Goal: Task Accomplishment & Management: Use online tool/utility

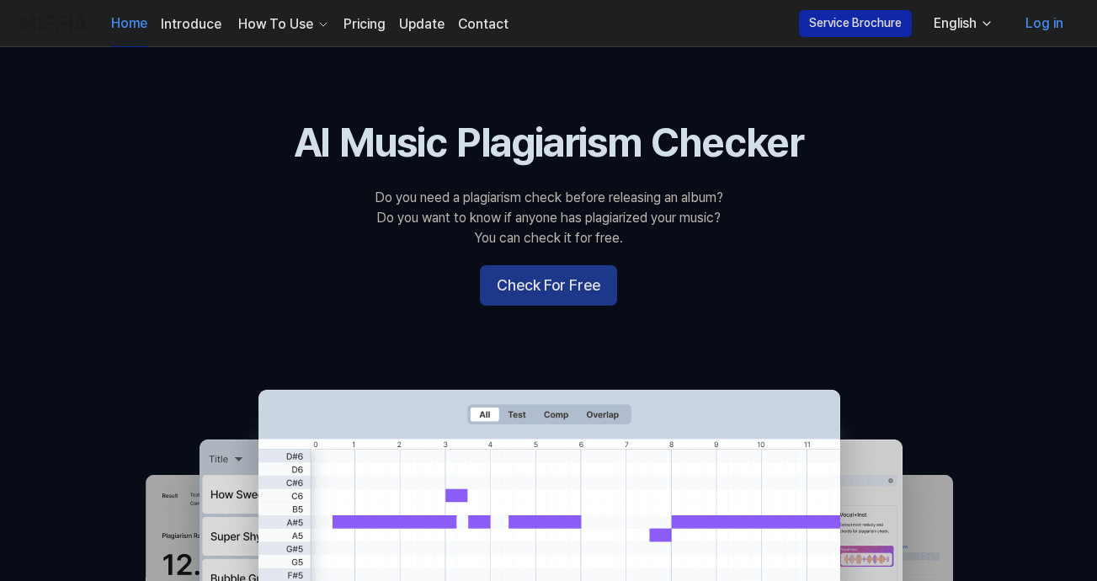
click at [531, 284] on button "Check For Free" at bounding box center [548, 285] width 137 height 40
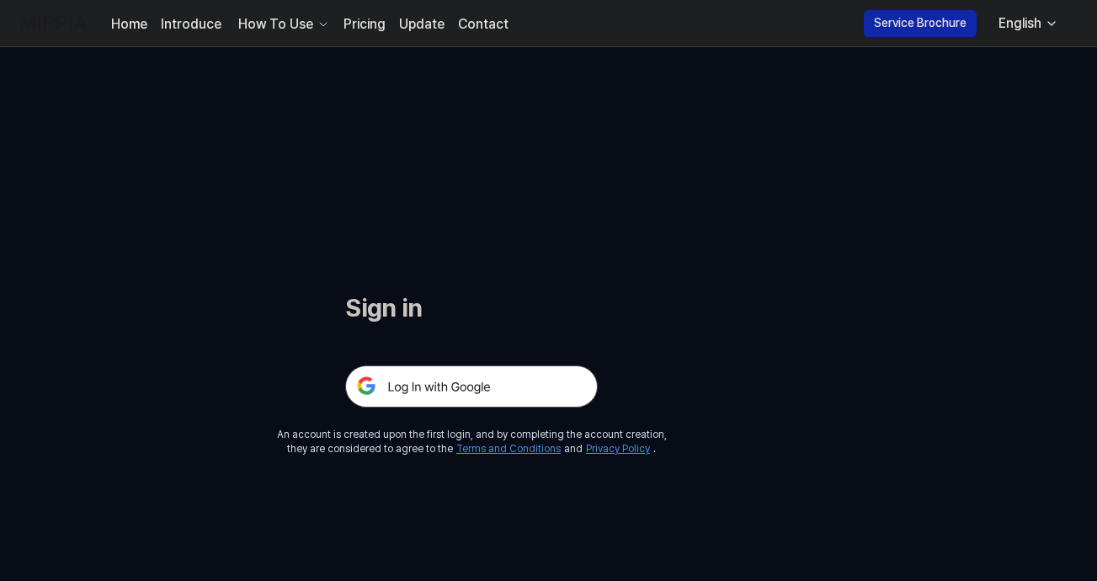
click at [412, 383] on img at bounding box center [471, 386] width 253 height 42
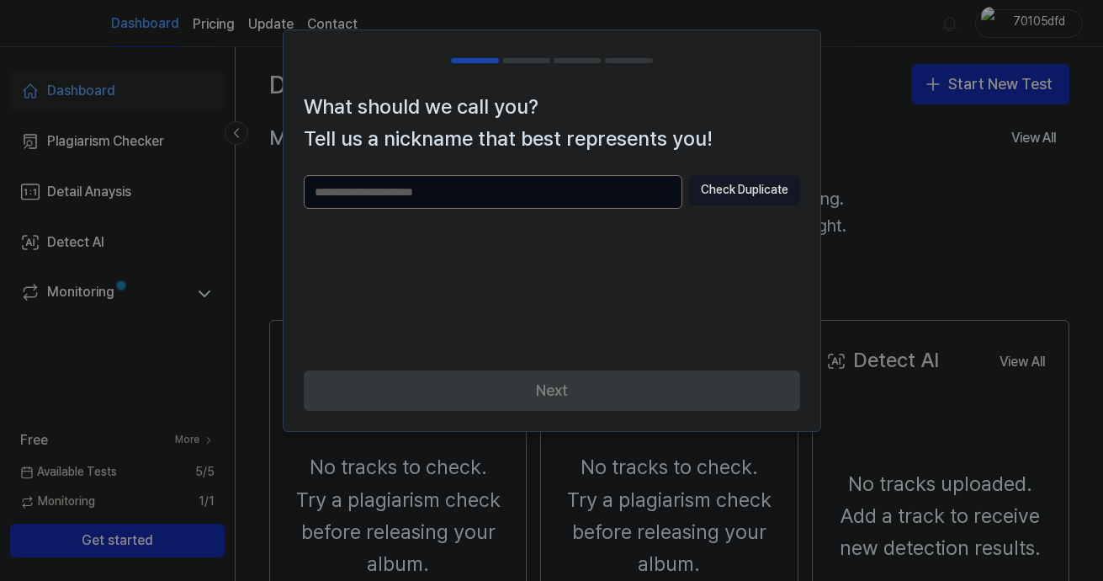
click at [513, 199] on input "text" at bounding box center [493, 192] width 379 height 34
type input "**********"
click at [737, 195] on button "Check Duplicate" at bounding box center [744, 190] width 111 height 30
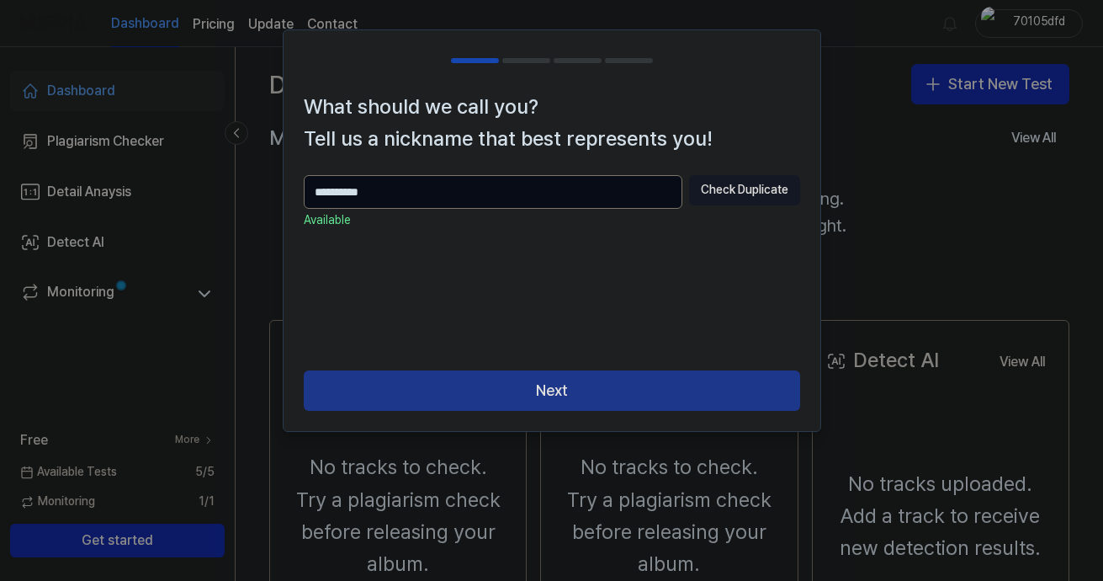
click at [595, 390] on button "Next" at bounding box center [552, 390] width 497 height 40
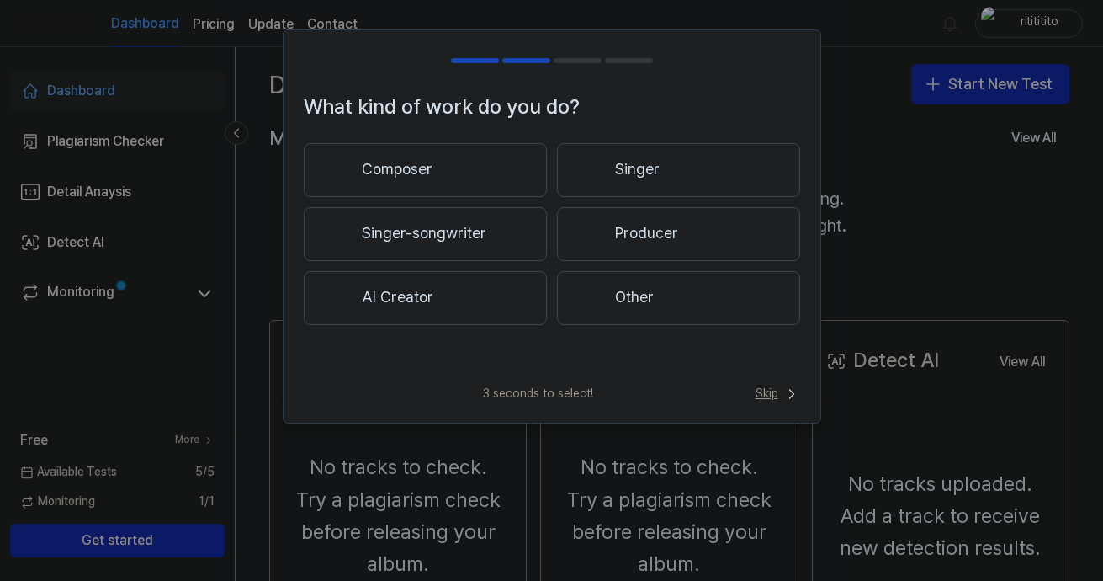
click at [774, 398] on span "Skip" at bounding box center [778, 393] width 45 height 17
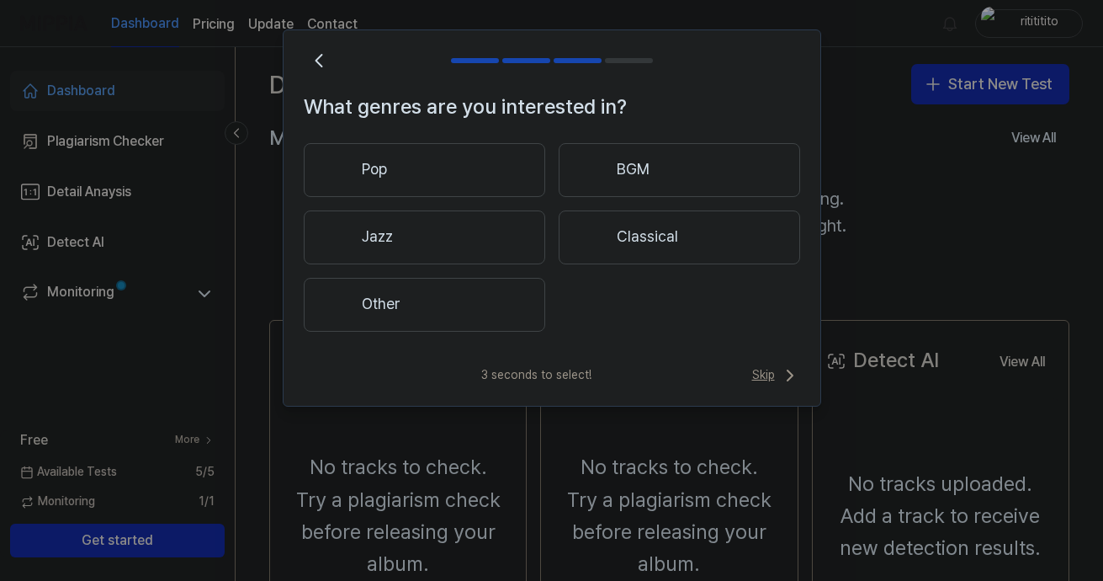
click at [757, 372] on span "Skip" at bounding box center [776, 375] width 48 height 20
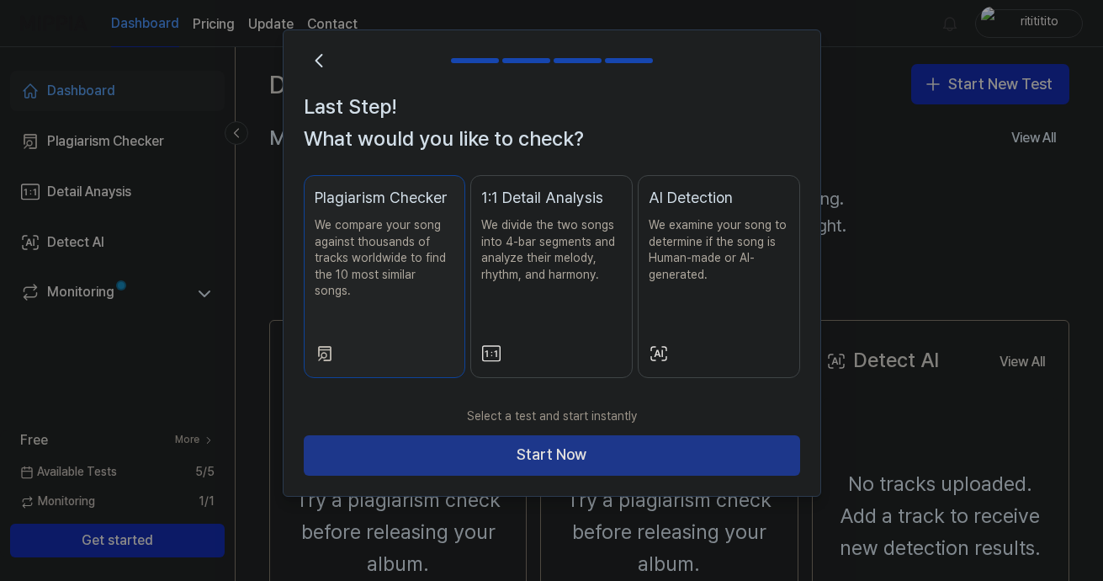
click at [618, 440] on button "Start Now" at bounding box center [552, 455] width 497 height 40
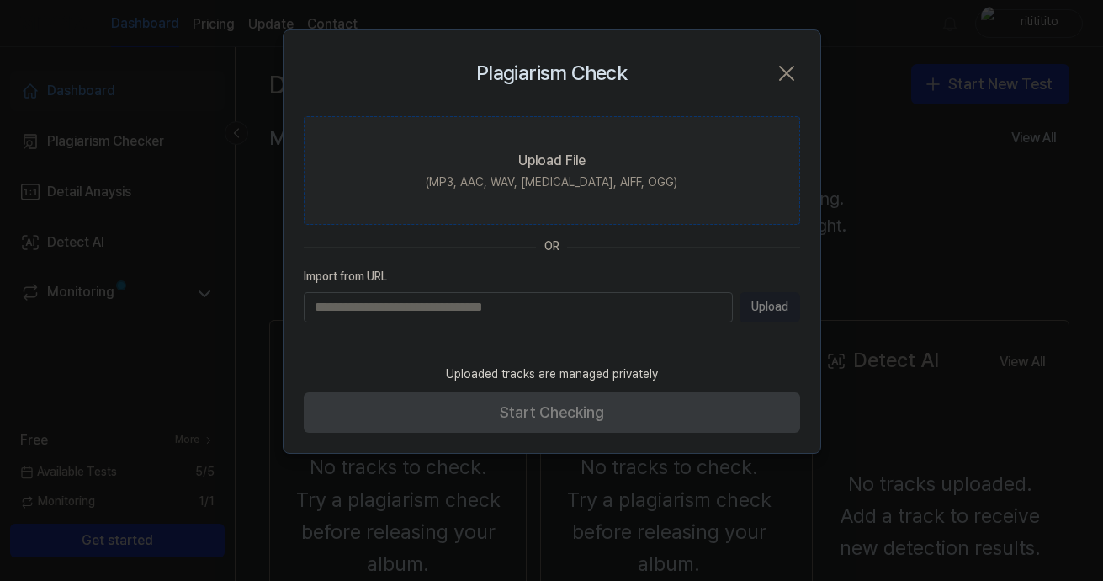
click at [538, 183] on div "(MP3, AAC, WAV, [MEDICAL_DATA], AIFF, OGG)" at bounding box center [552, 182] width 252 height 17
click at [0, 0] on input "Upload File (MP3, AAC, WAV, [MEDICAL_DATA], AIFF, OGG)" at bounding box center [0, 0] width 0 height 0
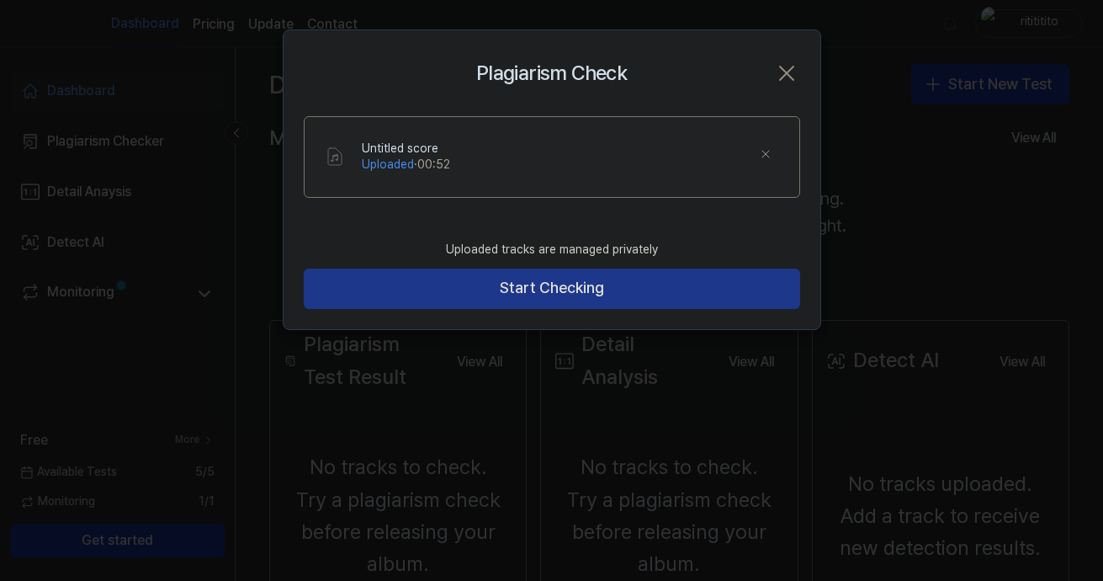
click at [506, 289] on button "Start Checking" at bounding box center [552, 289] width 497 height 40
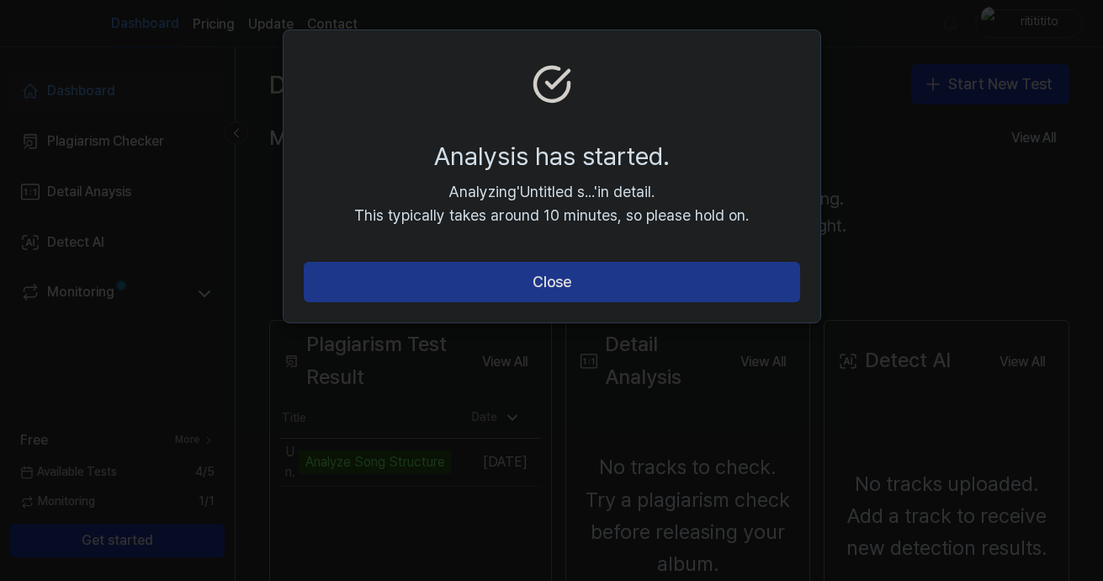
click at [637, 287] on button "Close" at bounding box center [552, 282] width 497 height 40
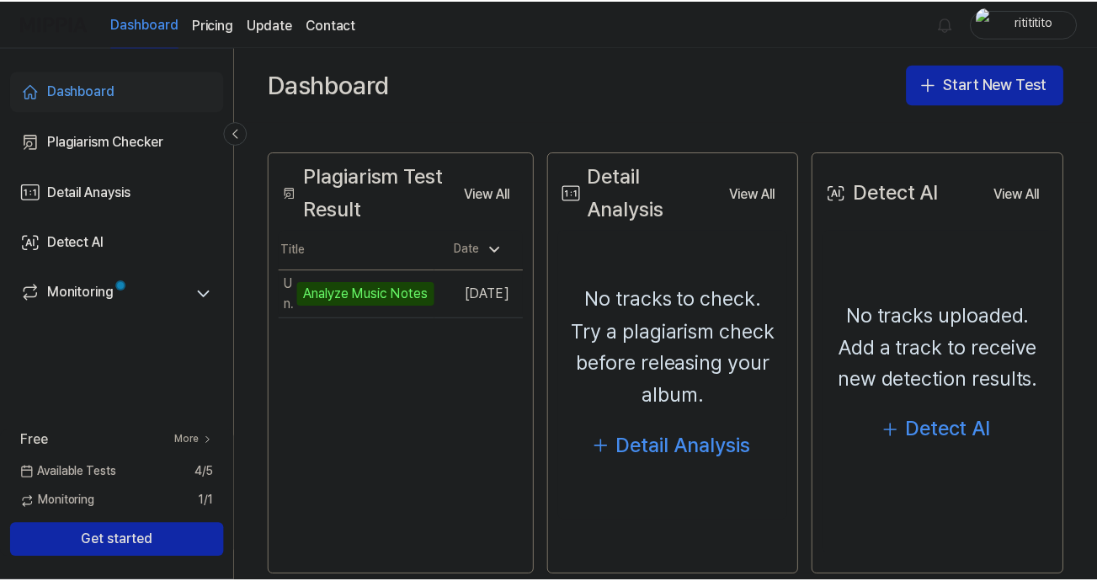
scroll to position [196, 0]
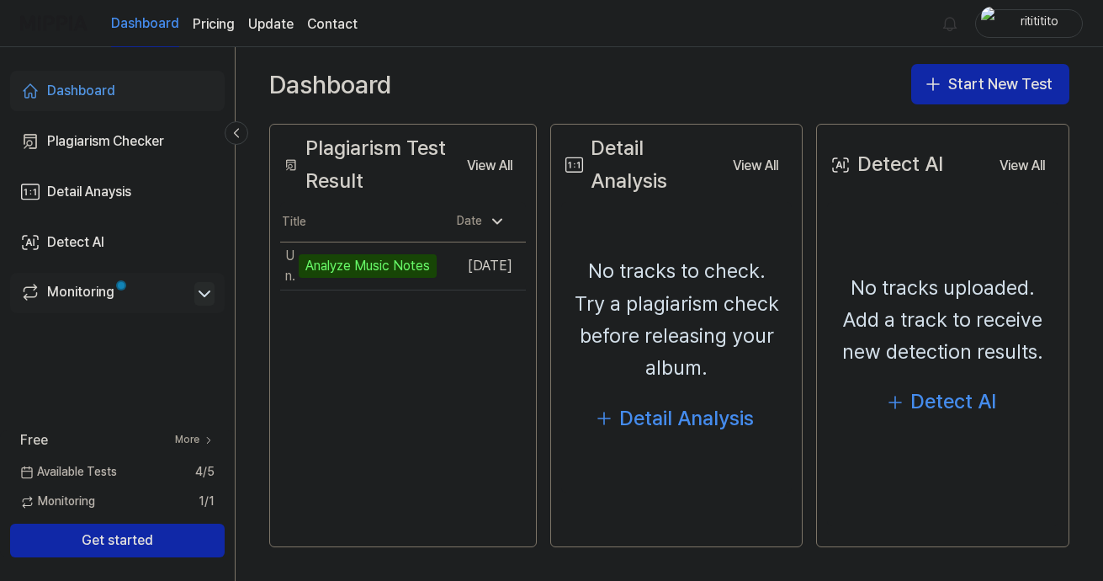
click at [204, 291] on icon at bounding box center [204, 294] width 20 height 20
click at [200, 294] on icon at bounding box center [204, 294] width 20 height 20
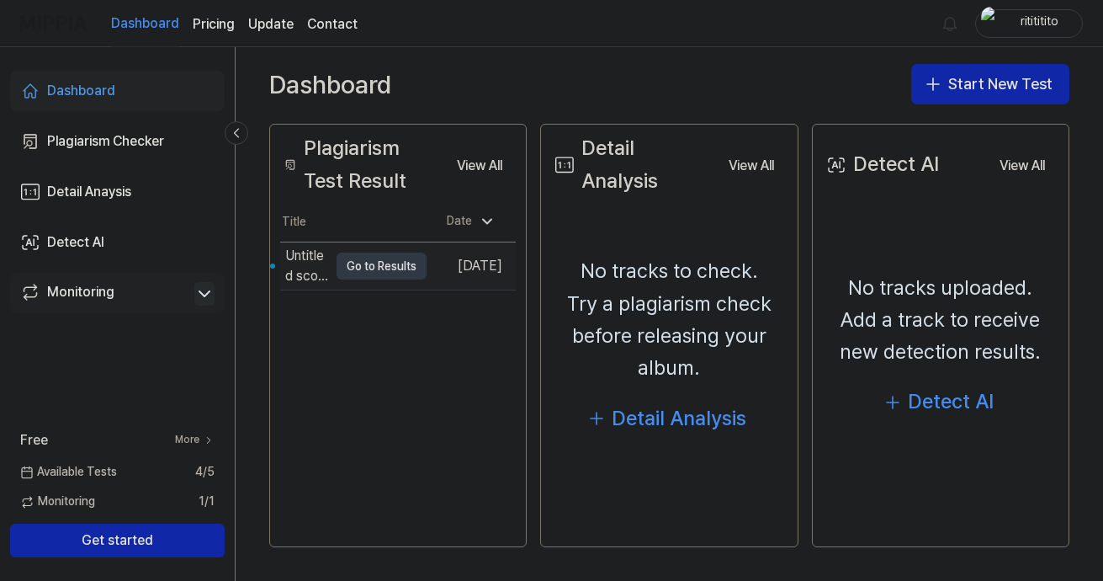
click at [378, 265] on button "Go to Results" at bounding box center [382, 266] width 90 height 27
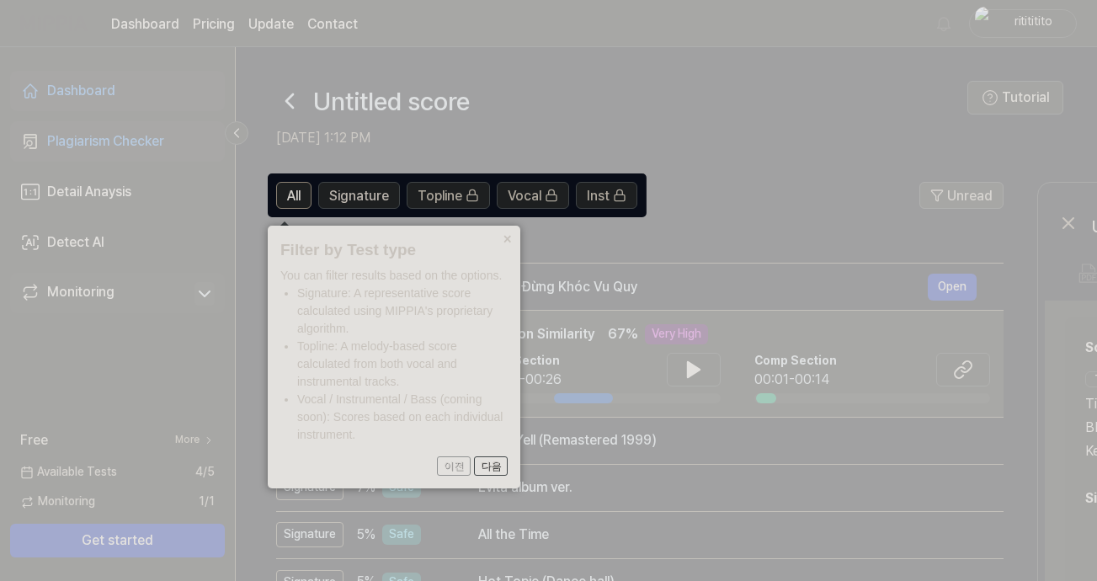
click at [507, 382] on li "Topline: A melody-based score calculated from both vocal and instrumental track…" at bounding box center [402, 364] width 210 height 53
click at [487, 245] on header "Filter by Test type" at bounding box center [393, 250] width 227 height 24
click at [295, 194] on span "All" at bounding box center [293, 196] width 13 height 20
click at [508, 238] on button "×" at bounding box center [506, 238] width 27 height 24
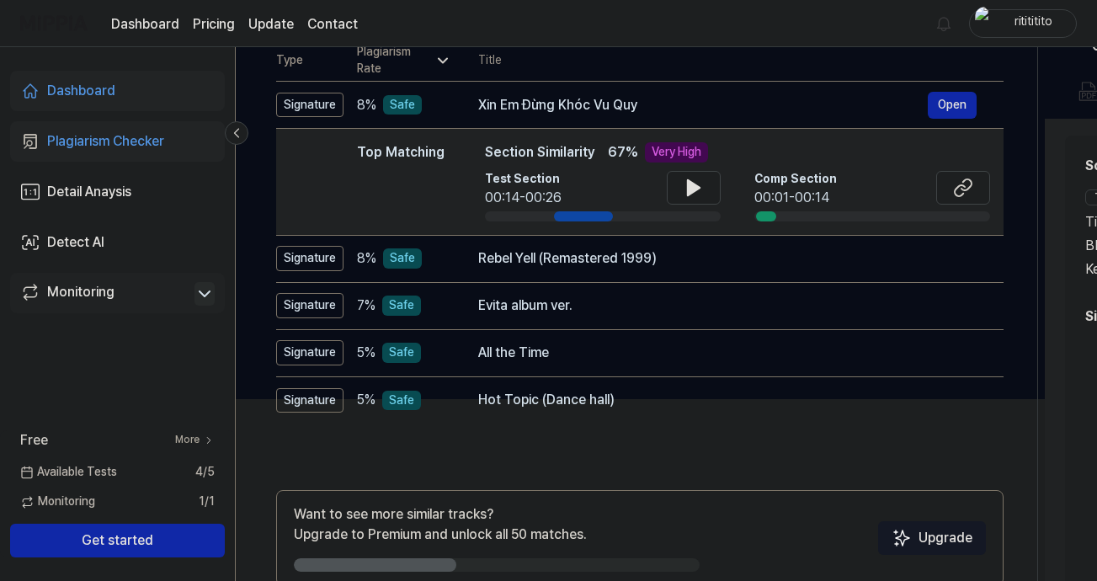
scroll to position [0, 0]
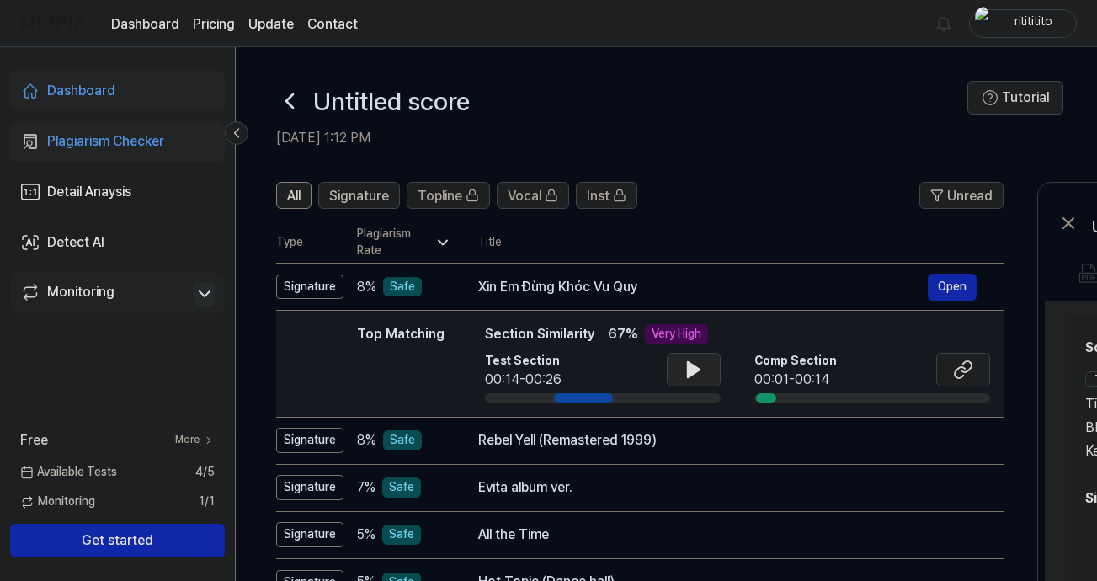
click at [710, 356] on button at bounding box center [694, 370] width 54 height 34
click at [701, 363] on icon at bounding box center [693, 369] width 20 height 20
click at [964, 370] on icon at bounding box center [959, 372] width 10 height 11
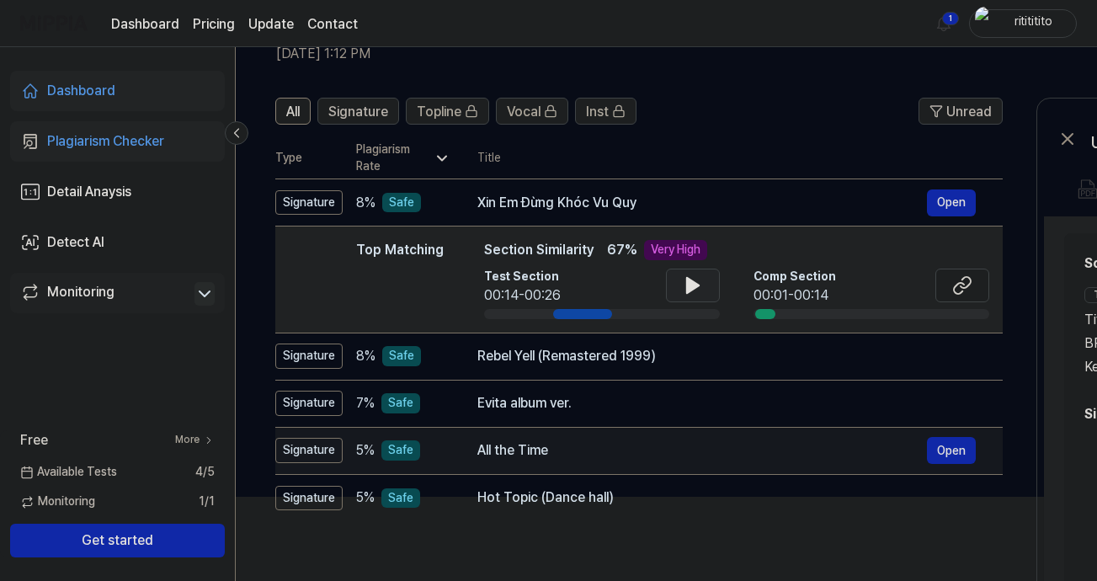
scroll to position [0, 0]
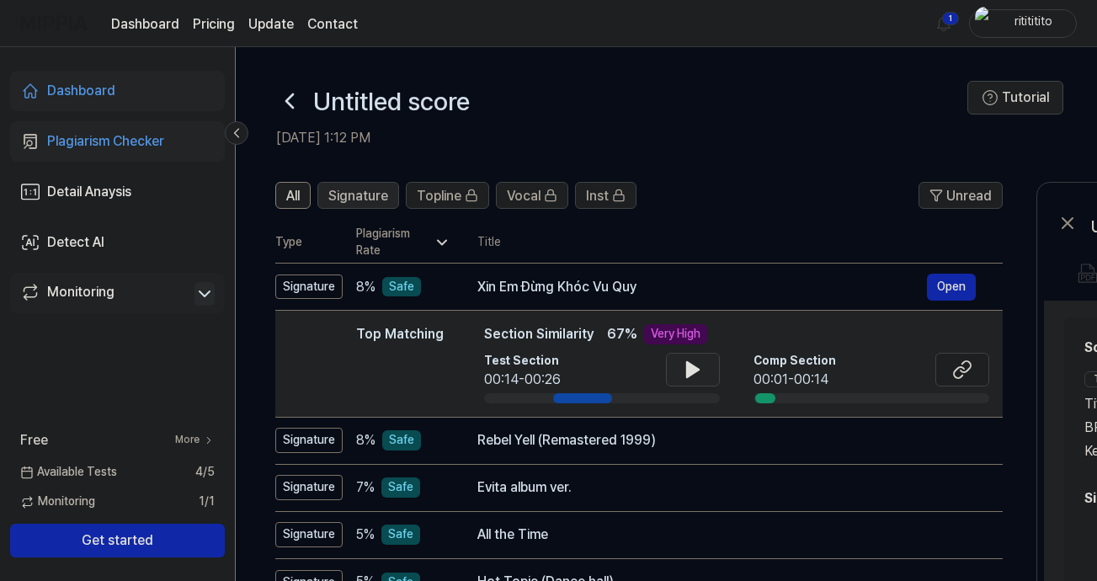
click at [363, 195] on span "Signature" at bounding box center [358, 196] width 60 height 20
click at [310, 194] on button "All" at bounding box center [292, 195] width 35 height 27
click at [346, 200] on span "Signature" at bounding box center [358, 196] width 60 height 20
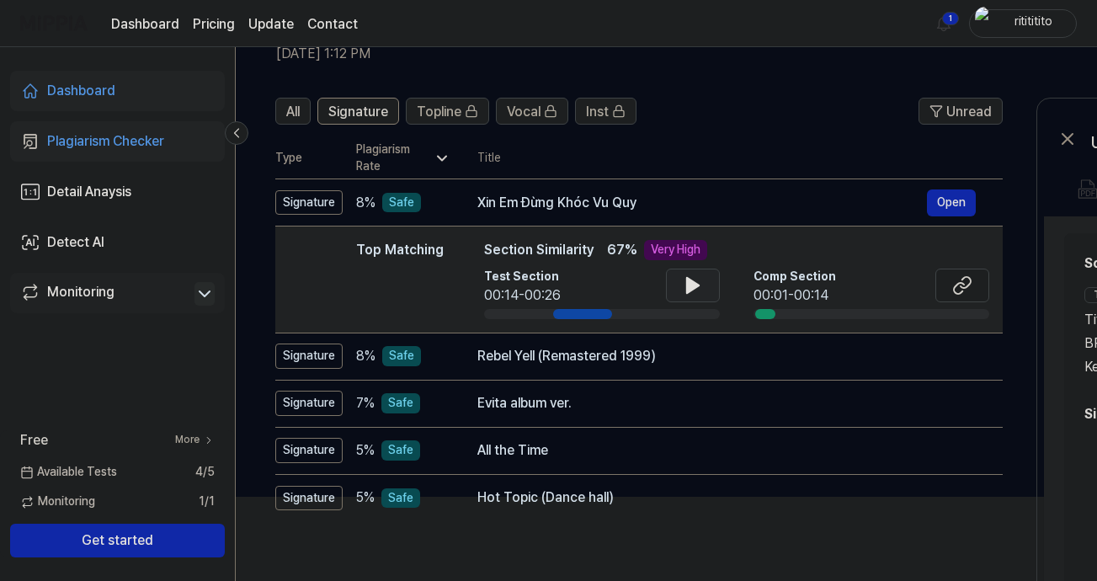
scroll to position [268, 0]
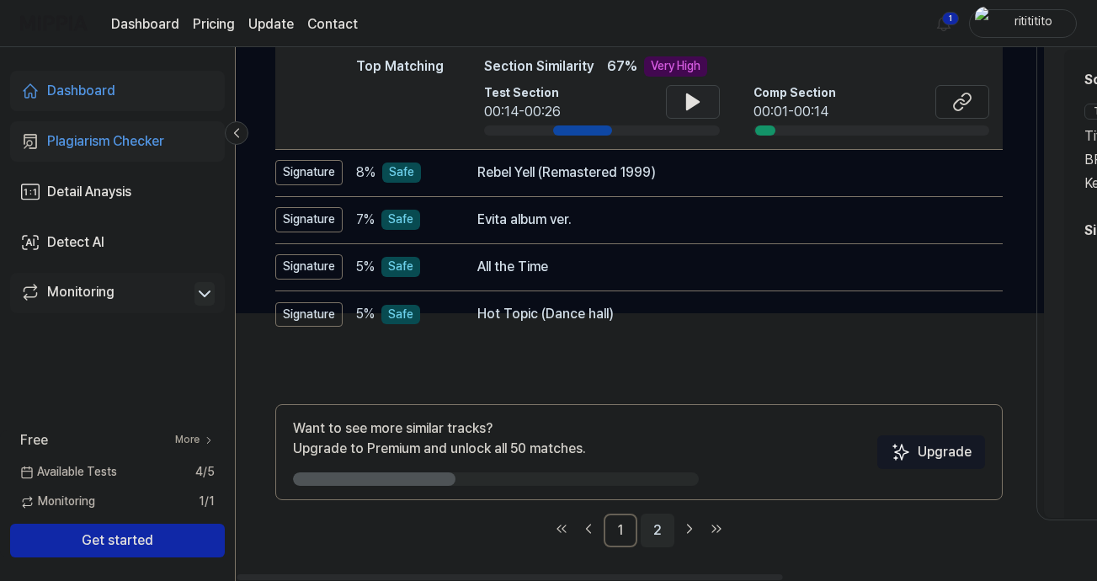
click at [649, 531] on link "2" at bounding box center [658, 530] width 34 height 34
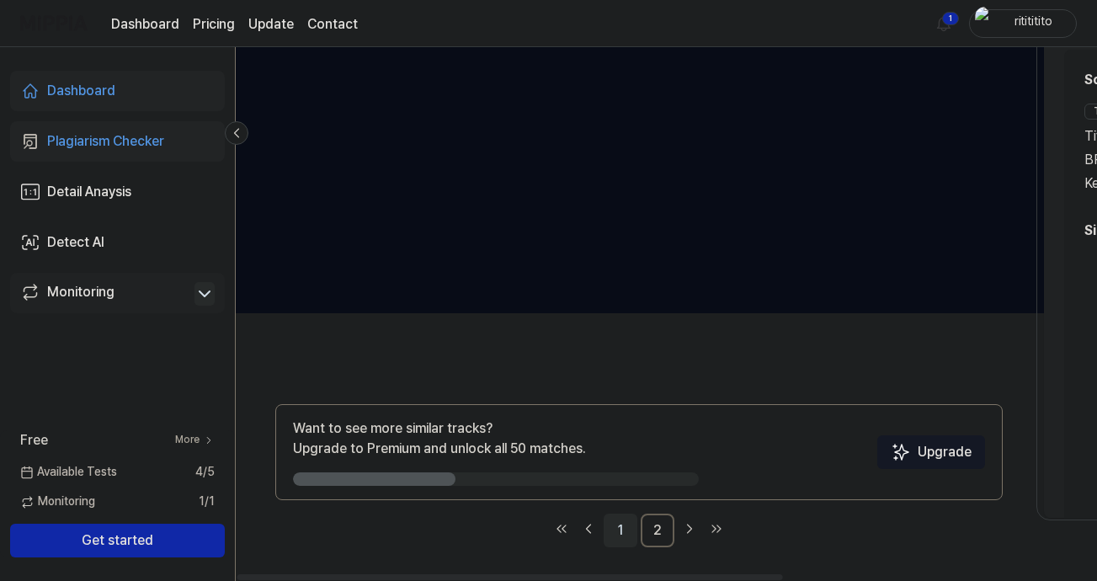
click at [625, 529] on link "1" at bounding box center [620, 530] width 34 height 34
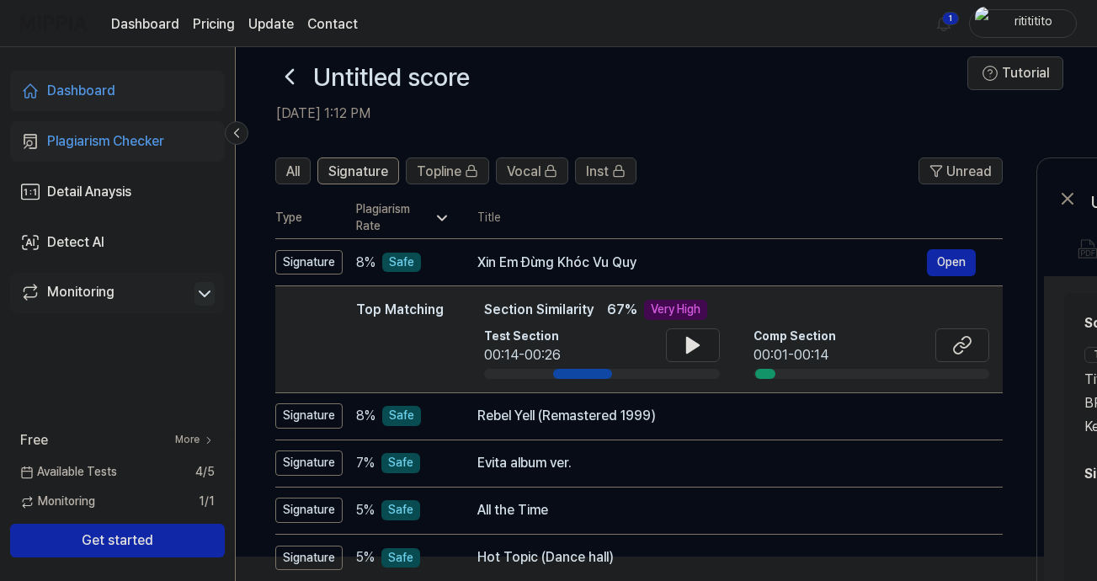
scroll to position [15, 0]
